Goal: Transaction & Acquisition: Obtain resource

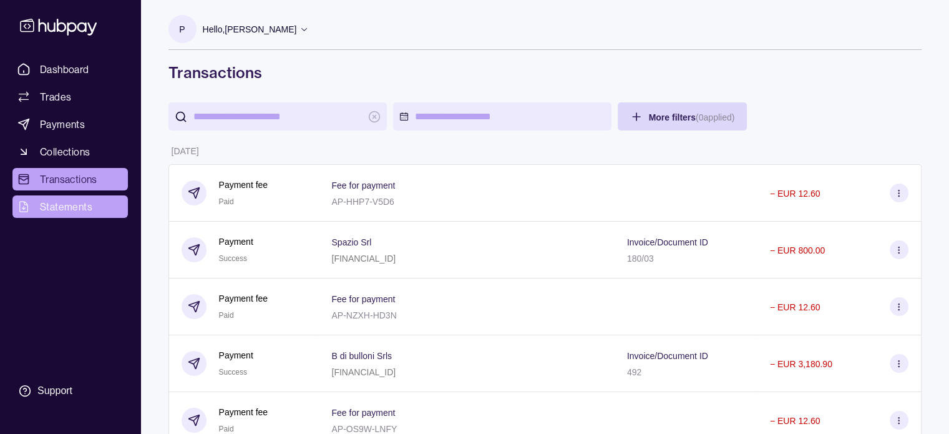
click at [74, 204] on span "Statements" at bounding box center [66, 206] width 52 height 15
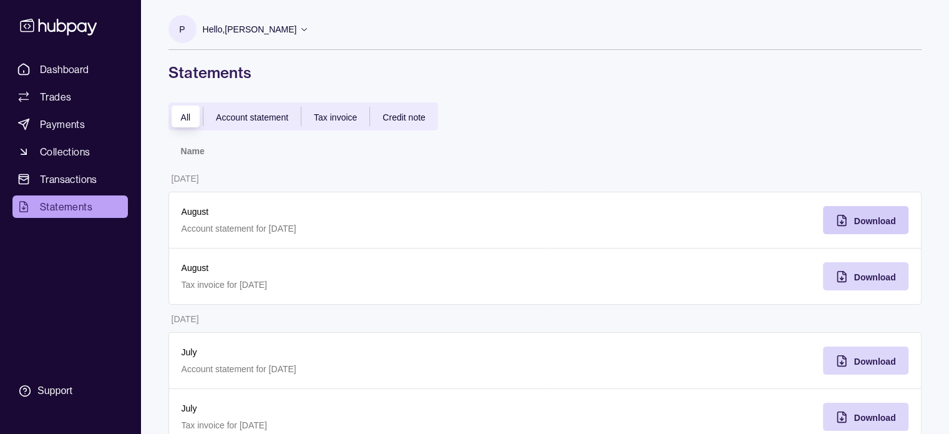
click at [845, 219] on icon "button" at bounding box center [841, 220] width 8 height 11
click at [886, 272] on span "Download" at bounding box center [875, 277] width 42 height 10
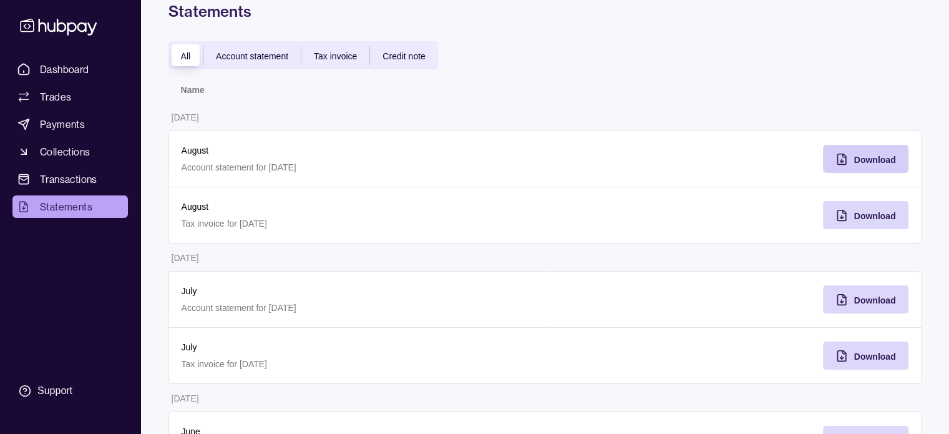
scroll to position [62, 0]
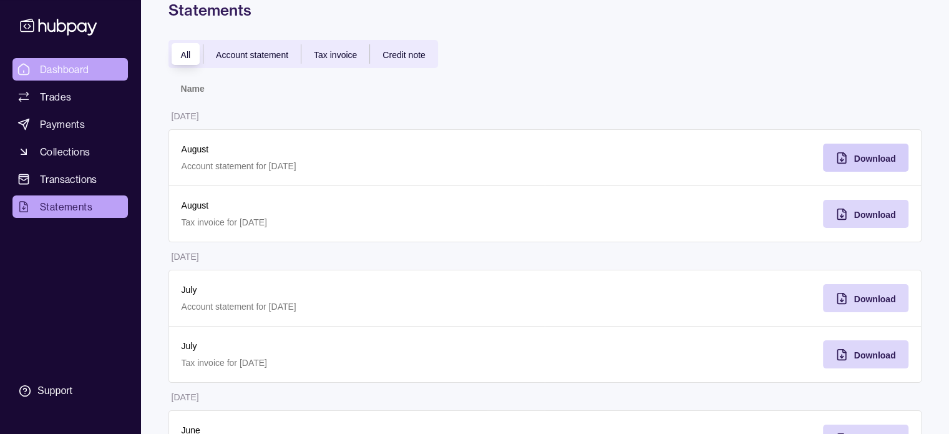
click at [78, 75] on span "Dashboard" at bounding box center [64, 69] width 49 height 15
